Goal: Transaction & Acquisition: Purchase product/service

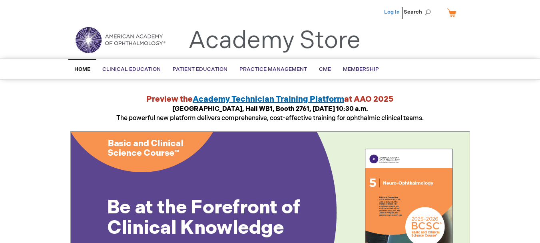
click at [393, 10] on link "Log In" at bounding box center [392, 12] width 16 height 6
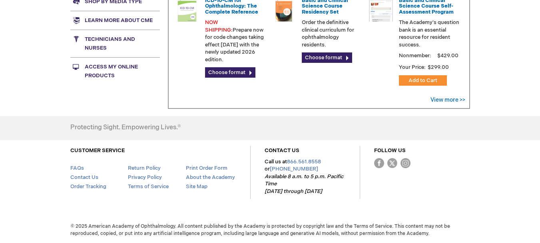
scroll to position [318, 0]
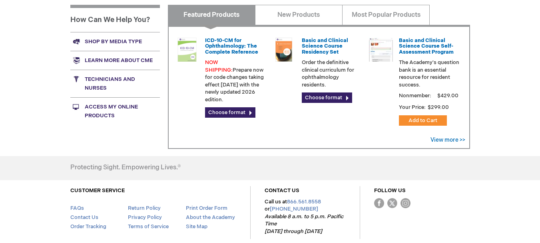
click at [117, 41] on link "Shop by media type" at bounding box center [115, 41] width 90 height 19
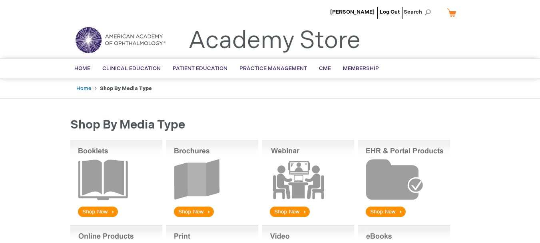
click at [191, 163] on img at bounding box center [212, 178] width 92 height 79
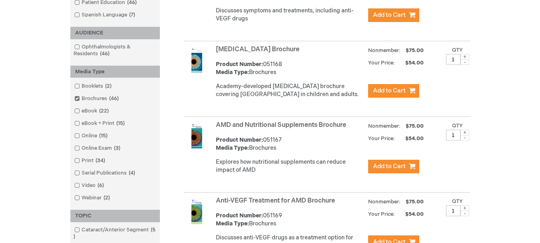
scroll to position [120, 0]
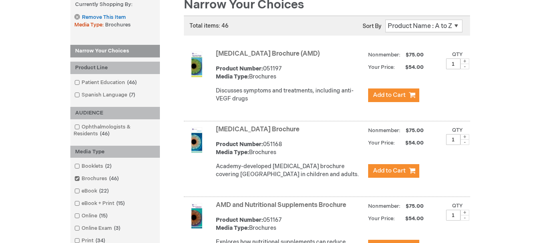
click at [463, 66] on span at bounding box center [464, 67] width 9 height 6
click at [454, 64] on input "1" at bounding box center [453, 63] width 14 height 11
drag, startPoint x: 456, startPoint y: 63, endPoint x: 397, endPoint y: 53, distance: 60.1
click at [397, 53] on div "Nonmember: $75.00 Your Price: Qty" at bounding box center [419, 60] width 102 height 24
type input "0"
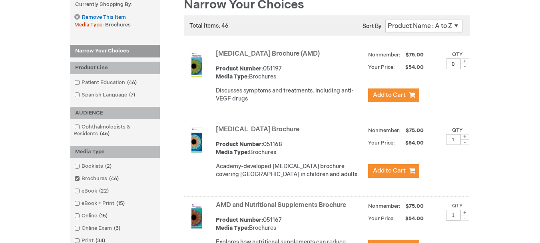
click at [456, 145] on input "1" at bounding box center [453, 139] width 14 height 11
drag, startPoint x: 460, startPoint y: 151, endPoint x: 436, endPoint y: 145, distance: 25.1
click at [436, 145] on div "Nonmember: $75.00 Your Price: Qty" at bounding box center [419, 135] width 102 height 24
click at [460, 157] on div "Amblyopia Brochure Product Number: 051168 Media Type: Brochures Academy-develop…" at bounding box center [343, 153] width 254 height 61
drag, startPoint x: 457, startPoint y: 145, endPoint x: 442, endPoint y: 146, distance: 14.4
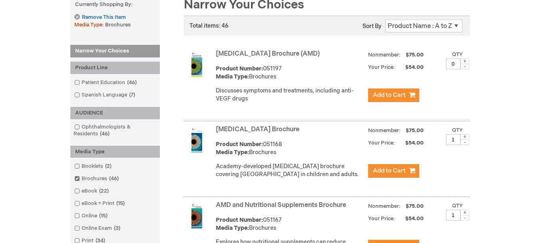
click at [442, 146] on div "Nonmember: $75.00 Your Price: Qty" at bounding box center [419, 135] width 102 height 24
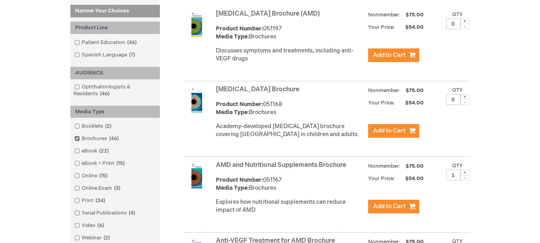
scroll to position [200, 0]
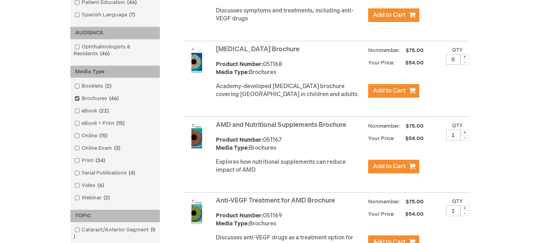
type input "0"
click at [466, 135] on span at bounding box center [464, 132] width 9 height 6
type input "2"
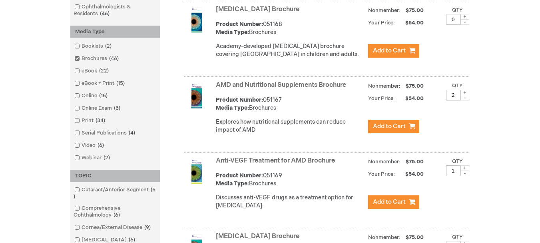
drag, startPoint x: 455, startPoint y: 178, endPoint x: 422, endPoint y: 176, distance: 32.4
click at [422, 178] on div "Nonmember: $75.00 Your Price: Qty" at bounding box center [419, 166] width 102 height 24
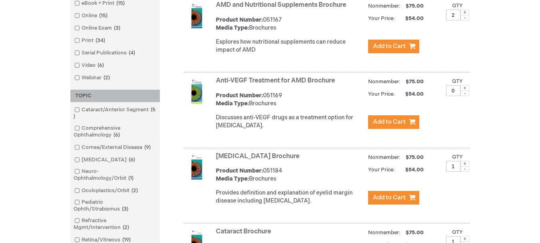
scroll to position [360, 0]
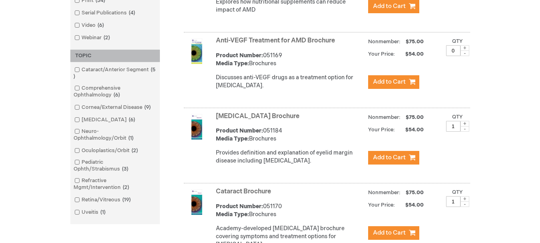
type input "0"
drag, startPoint x: 455, startPoint y: 133, endPoint x: 435, endPoint y: 134, distance: 20.0
click at [437, 133] on div "Nonmember: $75.00 Your Price: Qty" at bounding box center [419, 122] width 102 height 24
type input "0"
drag, startPoint x: 443, startPoint y: 209, endPoint x: 436, endPoint y: 209, distance: 7.2
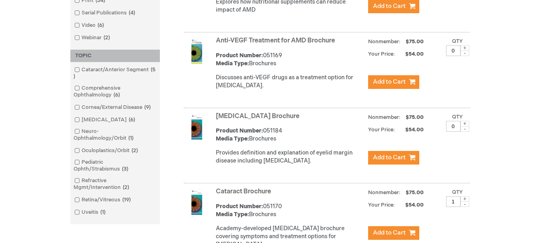
click at [436, 209] on div "Nonmember: $75.00 Your Price: Qty" at bounding box center [419, 197] width 102 height 24
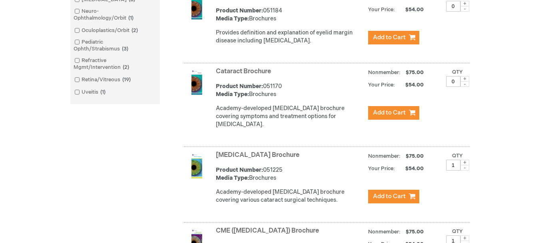
type input "0"
drag, startPoint x: 454, startPoint y: 174, endPoint x: 422, endPoint y: 173, distance: 32.0
click at [422, 172] on div "Nonmember: $75.00 Your Price: Qty" at bounding box center [419, 161] width 102 height 24
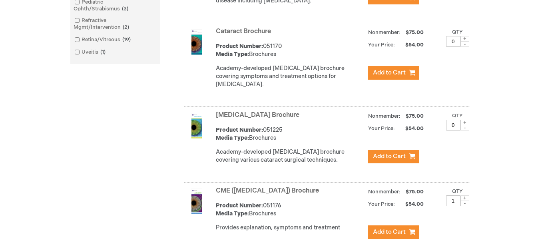
scroll to position [560, 0]
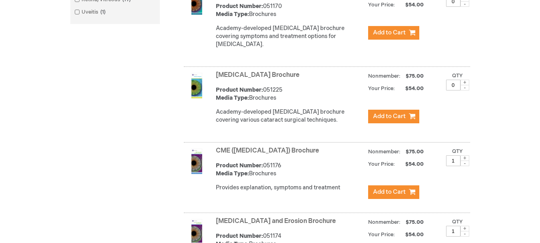
type input "0"
drag, startPoint x: 458, startPoint y: 170, endPoint x: 418, endPoint y: 165, distance: 40.7
click at [419, 165] on div "Nonmember: $75.00 Your Price: Qty" at bounding box center [419, 156] width 102 height 24
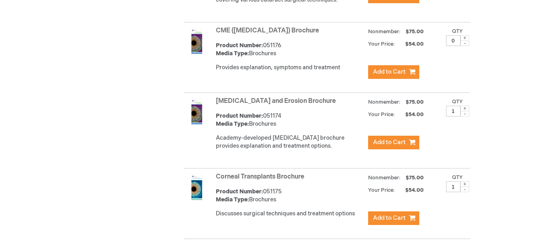
type input "0"
drag, startPoint x: 458, startPoint y: 119, endPoint x: 421, endPoint y: 119, distance: 37.6
click at [421, 118] on div "Nonmember: $75.00 Your Price: Qty" at bounding box center [419, 107] width 102 height 24
type input "0"
drag, startPoint x: 454, startPoint y: 195, endPoint x: 444, endPoint y: 188, distance: 11.5
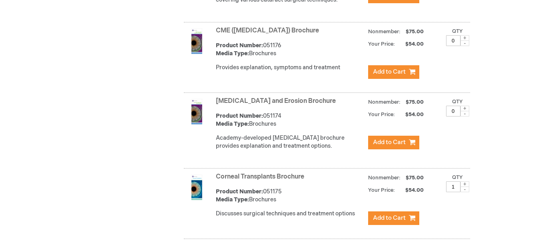
click at [434, 193] on div "Nonmember: $75.00 Your Price: Qty" at bounding box center [419, 182] width 102 height 24
type input "0"
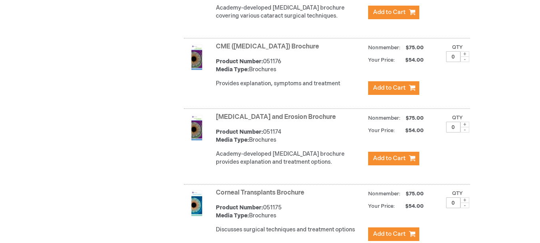
scroll to position [504, 0]
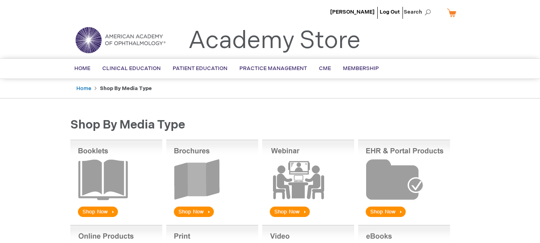
click at [208, 175] on img at bounding box center [212, 178] width 92 height 79
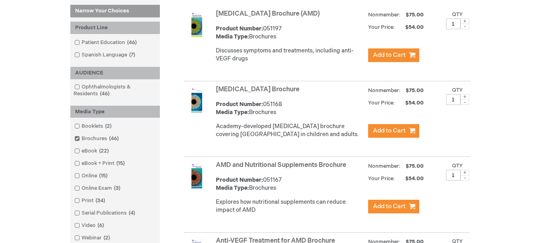
scroll to position [120, 0]
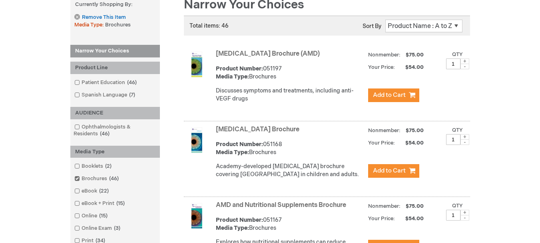
click at [466, 66] on span at bounding box center [464, 67] width 9 height 6
drag, startPoint x: 455, startPoint y: 64, endPoint x: 442, endPoint y: 64, distance: 13.6
click at [442, 64] on div "Nonmember: $75.00 Your Price: Qty" at bounding box center [419, 60] width 102 height 24
type input "0"
click at [452, 145] on input "1" at bounding box center [453, 139] width 14 height 11
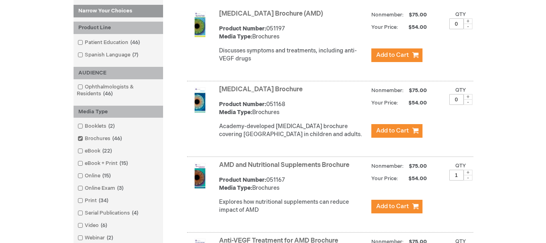
scroll to position [240, 0]
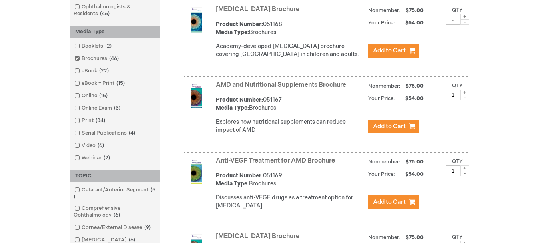
type input "0"
click at [463, 95] on span at bounding box center [464, 93] width 9 height 6
type input "2"
click at [394, 130] on span "Add to Cart" at bounding box center [389, 126] width 33 height 8
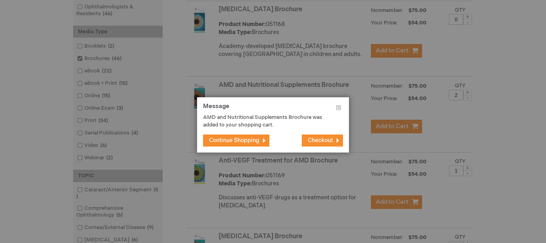
click at [311, 142] on span "Checkout" at bounding box center [320, 140] width 25 height 7
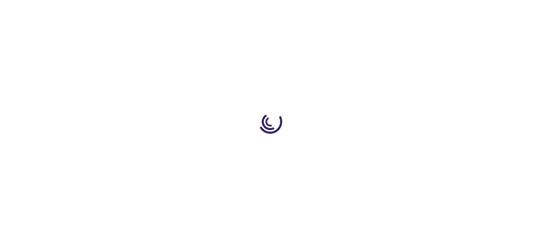
select select "US"
select select "47"
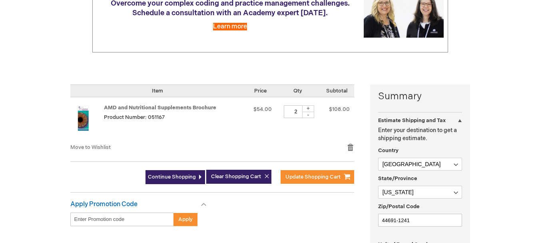
scroll to position [160, 0]
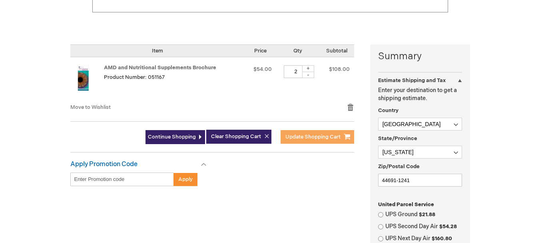
click at [321, 137] on span "Update Shopping Cart" at bounding box center [312, 136] width 55 height 6
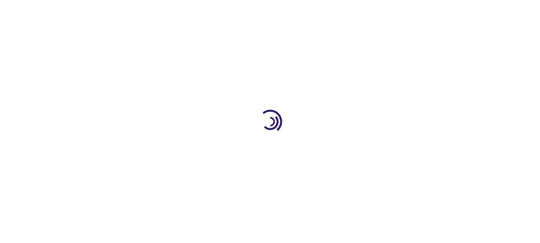
select select "US"
select select "47"
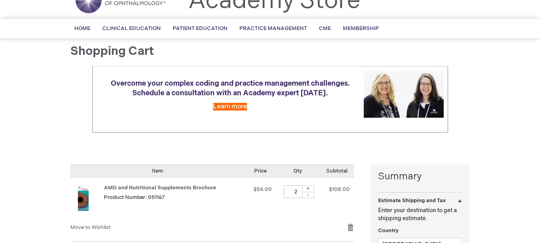
scroll to position [120, 0]
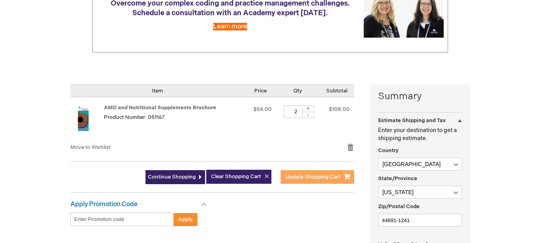
click at [318, 176] on span "Update Shopping Cart" at bounding box center [312, 176] width 55 height 6
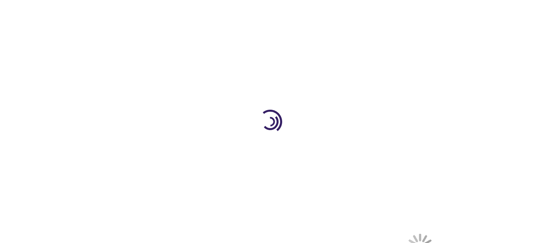
select select "US"
select select "47"
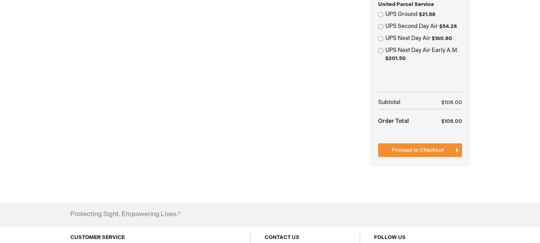
scroll to position [400, 0]
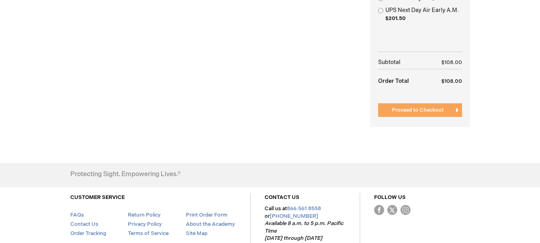
click at [416, 108] on span "Proceed to Checkout" at bounding box center [418, 110] width 52 height 6
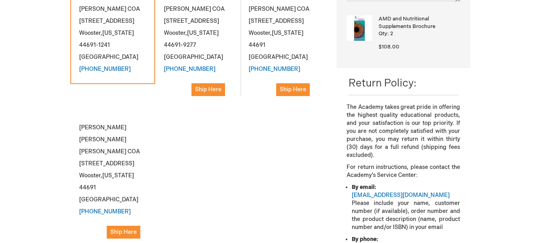
scroll to position [200, 0]
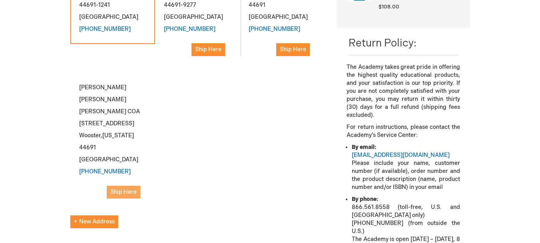
click at [116, 188] on span "Ship Here" at bounding box center [123, 191] width 26 height 7
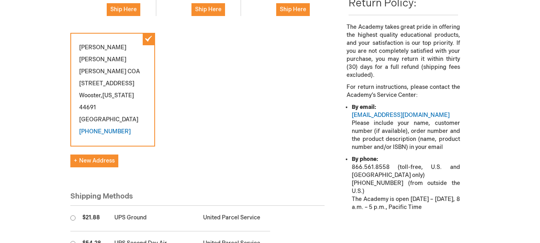
scroll to position [80, 0]
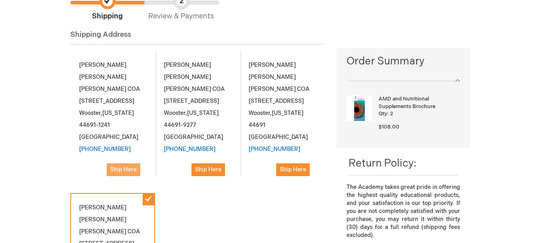
click at [133, 166] on span "Ship Here" at bounding box center [123, 169] width 26 height 7
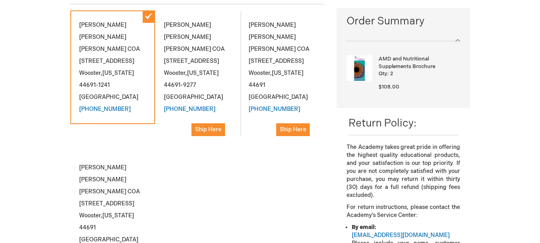
scroll to position [160, 0]
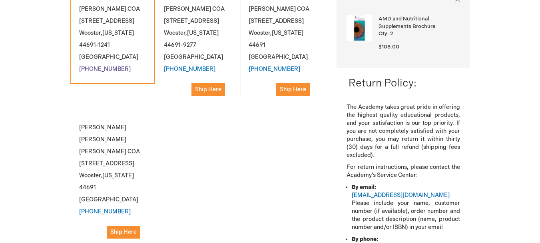
click at [102, 66] on link "[PHONE_NUMBER]" at bounding box center [105, 69] width 52 height 7
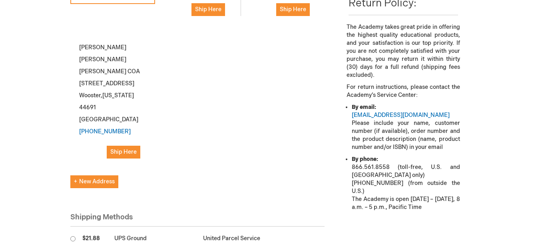
scroll to position [320, 0]
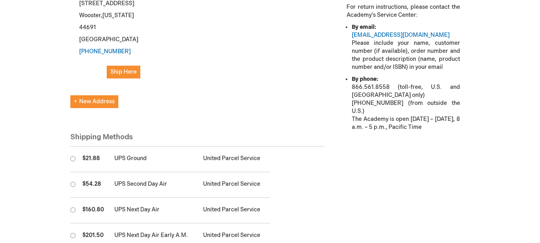
click at [74, 156] on input "radio" at bounding box center [72, 158] width 5 height 5
radio input "true"
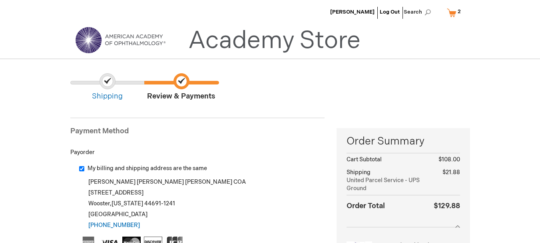
scroll to position [80, 0]
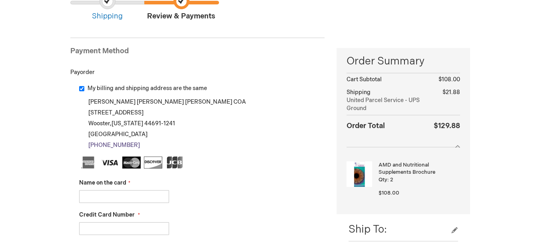
click at [115, 145] on link "(330) 345-0157" at bounding box center [114, 144] width 52 height 7
drag, startPoint x: 112, startPoint y: 144, endPoint x: 284, endPoint y: 142, distance: 171.9
click at [284, 142] on div "Christine Lynn Boatner COA 3519 Friendsville Rd Wooster , Ohio 44691-1241 Unite…" at bounding box center [202, 123] width 246 height 54
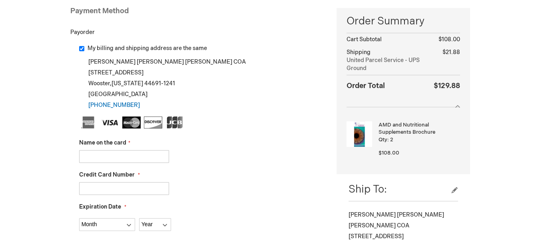
scroll to position [160, 0]
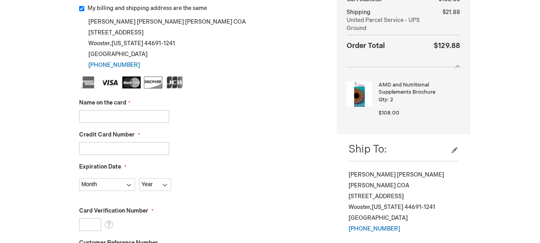
click at [124, 119] on input "Name on the card" at bounding box center [124, 116] width 90 height 13
type input "h"
type input "Chris Boatner"
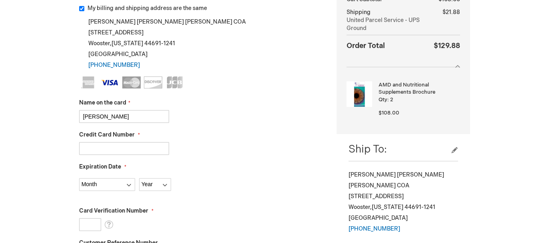
type input "4154179809562141"
click at [127, 183] on select "Month 01 - January 02 - February 03 - March 04 - April 05 - May 06 - June 07 - …" at bounding box center [107, 184] width 56 height 13
select select "10"
click at [79, 178] on select "Month 01 - January 02 - February 03 - March 04 - April 05 - May 06 - June 07 - …" at bounding box center [107, 184] width 56 height 13
click at [167, 182] on select "Year 2025 2026 2027 2028 2029 2030 2031 2032 2033 2034 2035" at bounding box center [155, 184] width 32 height 13
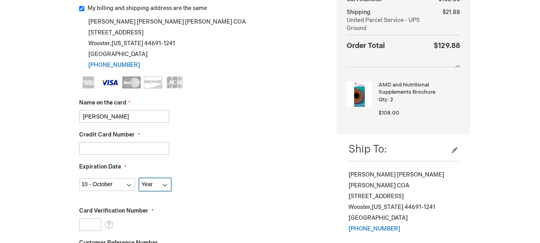
select select "2026"
click at [139, 178] on select "Year 2025 2026 2027 2028 2029 2030 2031 2032 2033 2034 2035" at bounding box center [155, 184] width 32 height 13
click at [90, 223] on input "Card Verification Number" at bounding box center [90, 224] width 22 height 13
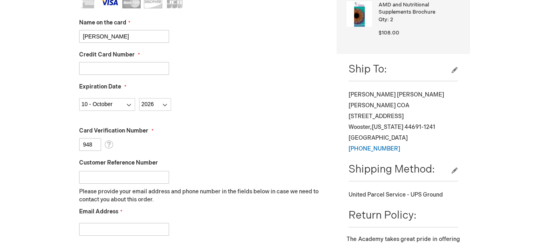
scroll to position [280, 0]
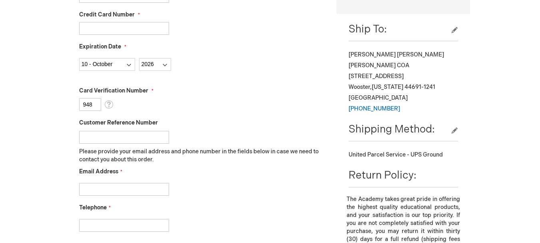
type input "948"
click at [149, 138] on input "Customer Reference Number" at bounding box center [124, 137] width 90 height 13
type input "cboatner@woostereyecenter.com"
drag, startPoint x: 83, startPoint y: 137, endPoint x: 247, endPoint y: 136, distance: 163.9
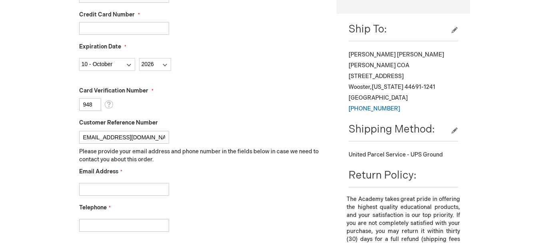
click at [247, 136] on div "cboatner@woostereyecenter.com" at bounding box center [202, 135] width 246 height 17
click at [151, 185] on input "Email Address" at bounding box center [124, 189] width 90 height 13
paste input "cboatner@woostereyecenter.com"
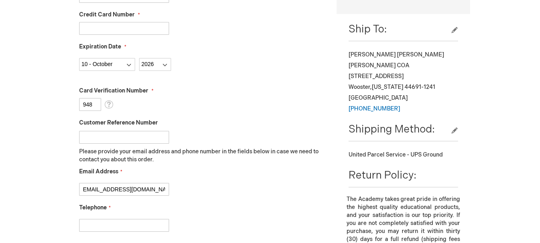
type input "cboatner@woostereyecenter.com"
click at [133, 225] on input "Telephone" at bounding box center [124, 225] width 90 height 13
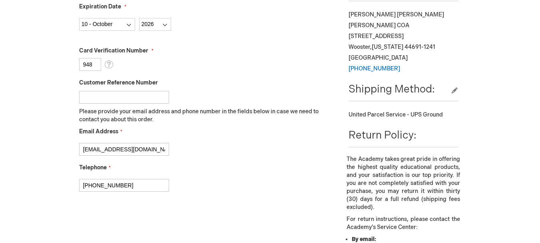
scroll to position [360, 0]
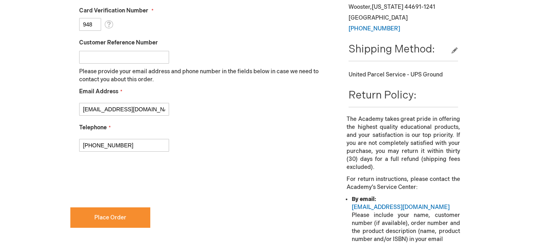
type input "330-345-0134"
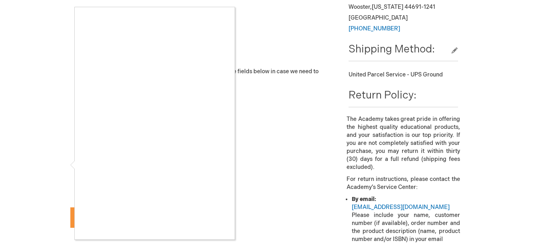
checkbox input "true"
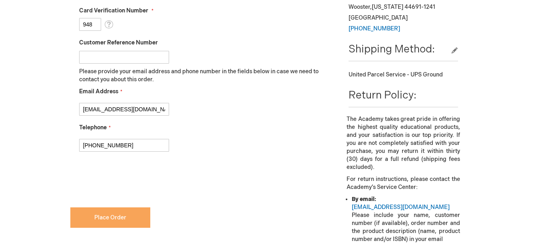
click at [111, 217] on span "Place Order" at bounding box center [110, 217] width 32 height 7
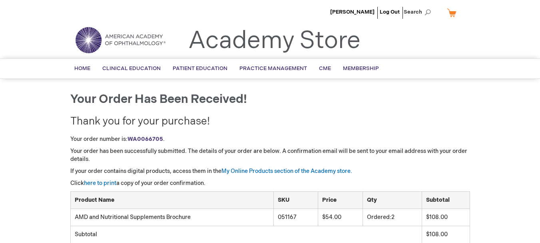
scroll to position [40, 0]
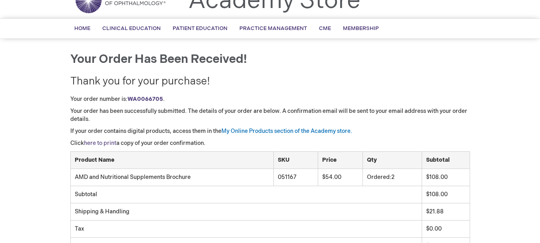
click at [105, 143] on link "here to print" at bounding box center [100, 142] width 32 height 7
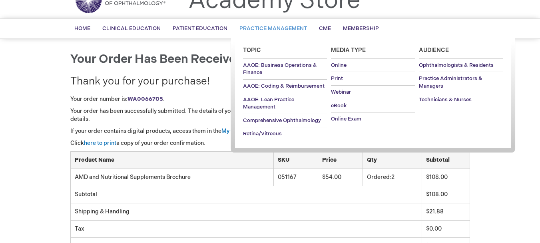
scroll to position [0, 0]
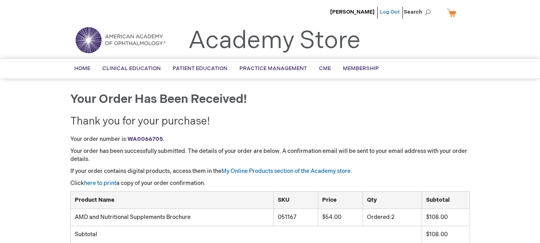
click at [383, 11] on link "Log Out" at bounding box center [390, 12] width 20 height 6
